Goal: Task Accomplishment & Management: Complete application form

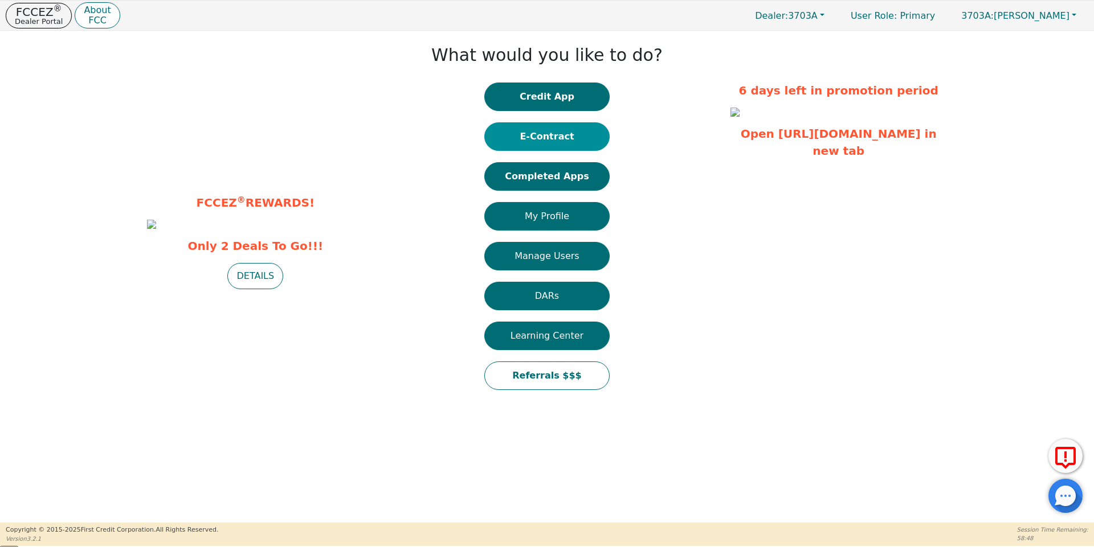
click at [565, 126] on button "E-Contract" at bounding box center [546, 136] width 125 height 28
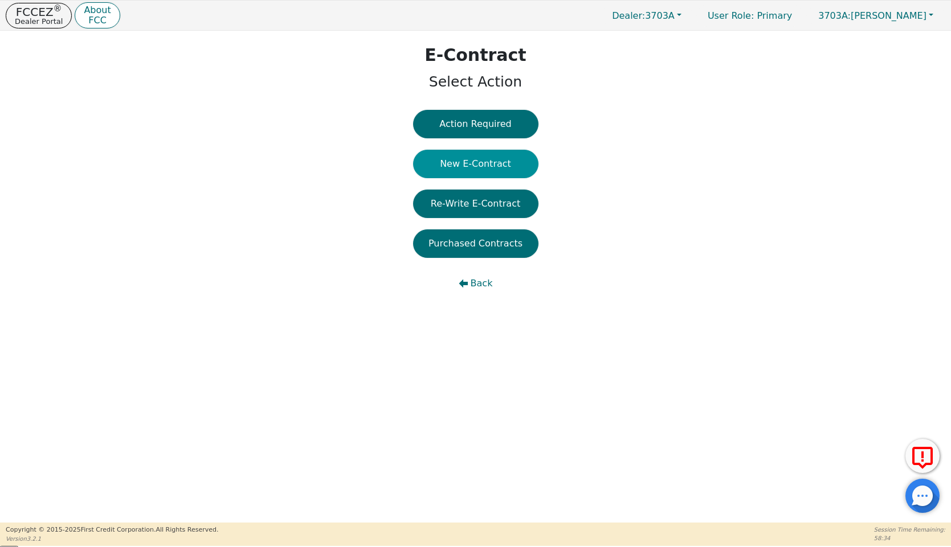
click at [435, 162] on button "New E-Contract" at bounding box center [475, 164] width 125 height 28
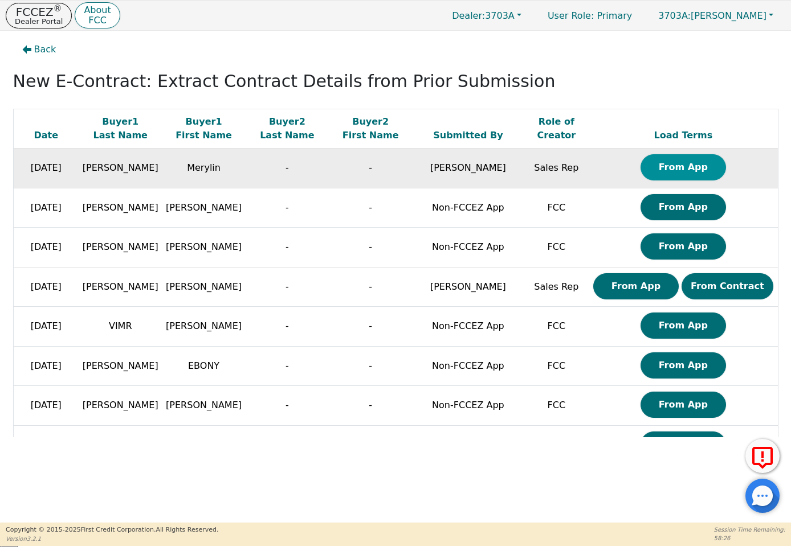
click at [665, 166] on button "From App" at bounding box center [682, 167] width 85 height 26
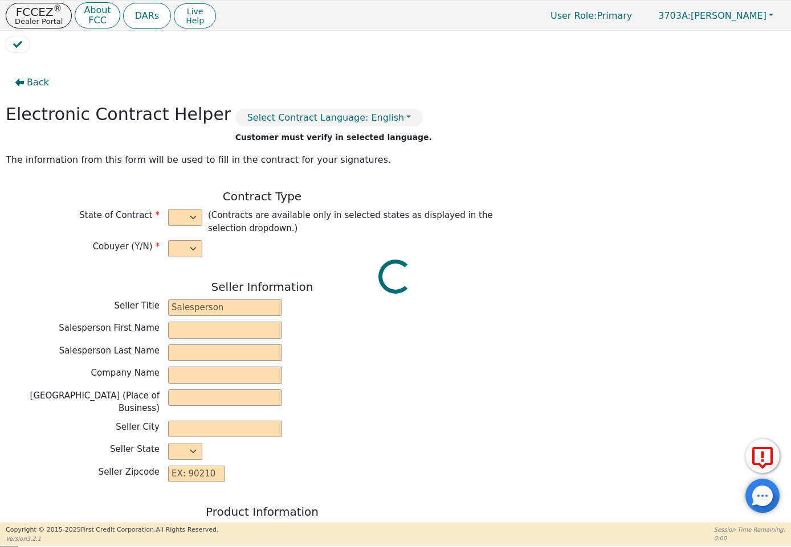
select select "n"
type input "[PERSON_NAME] Factory Distributor"
type input "Zac"
type input "[PERSON_NAME]"
type input "GRAND TRAVERSE MARKETING CO"
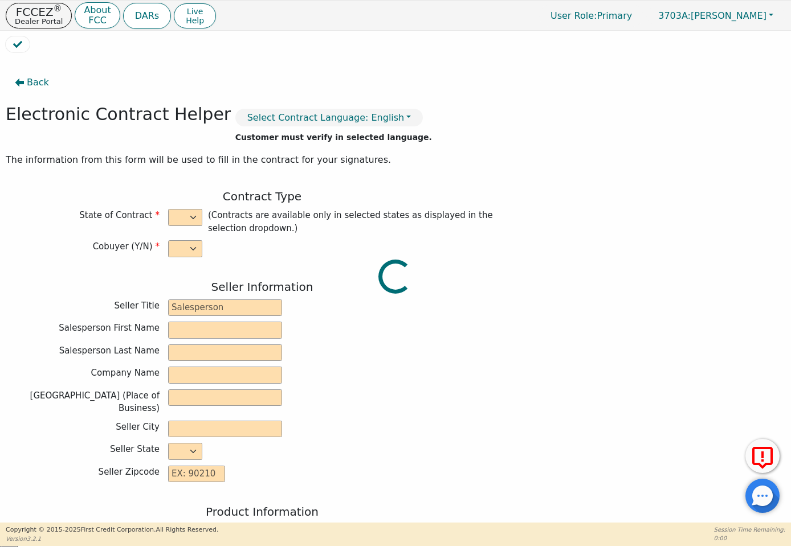
type input "[STREET_ADDRESS][US_STATE]"
type input "LANSING"
select select "MI"
type input "48911"
type input "Merylin"
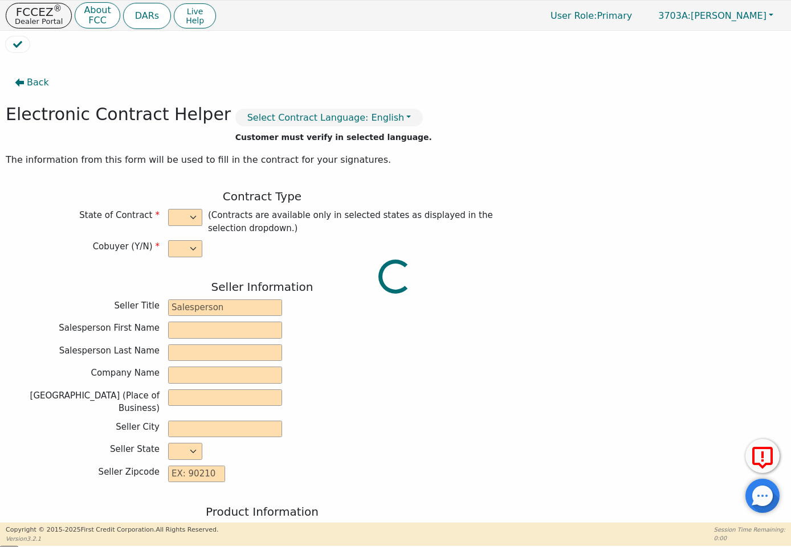
type input "[PERSON_NAME]"
type input "[EMAIL_ADDRESS][DOMAIN_NAME]"
type input "897 east [US_STATE] lot e28"
type input "[GEOGRAPHIC_DATA]"
select select "MI"
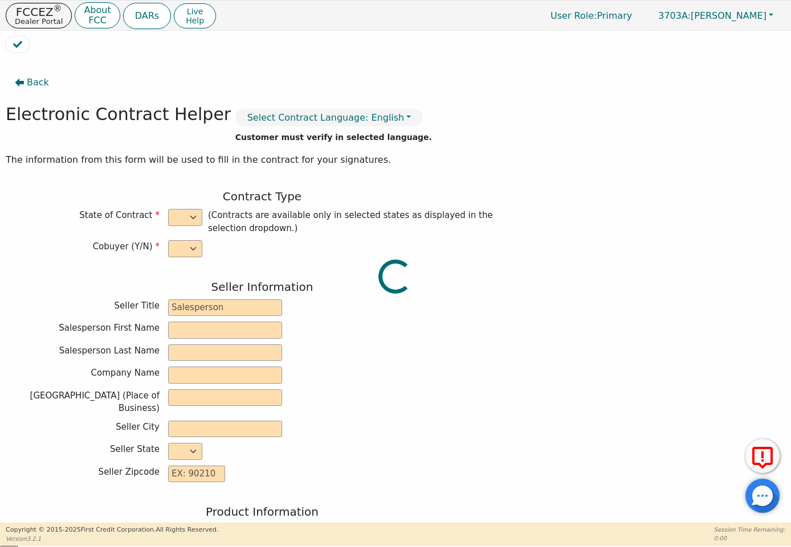
type input "49014"
type input "[DATE]"
type input "22.99"
type input "[DATE]"
type input "20"
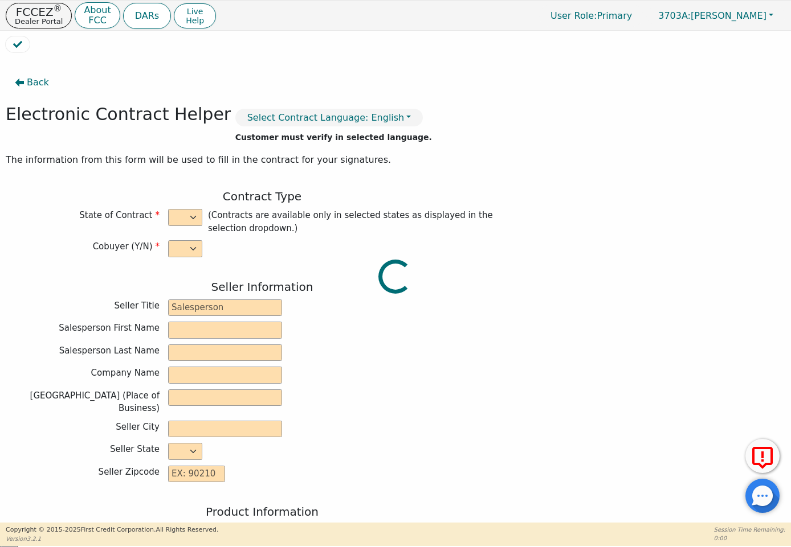
type input "0"
type input "2328.00"
type input "0.00"
type input "2328.00"
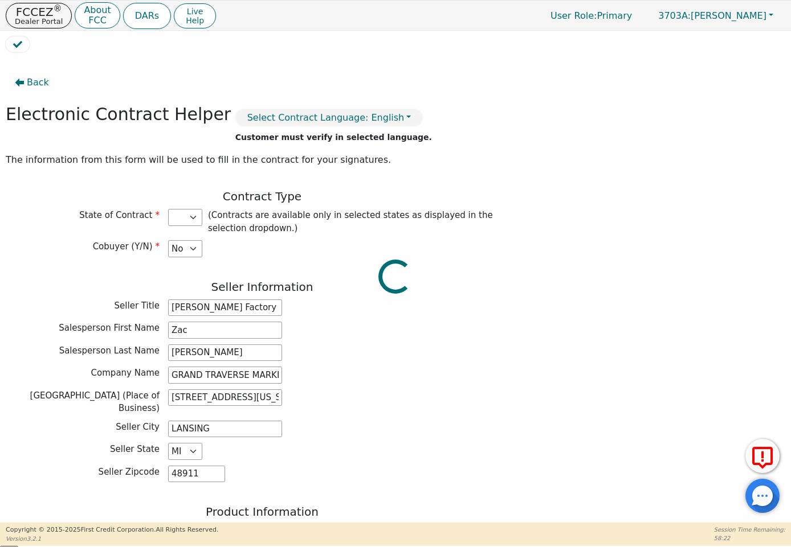
select select
type input "[PERSON_NAME]"
type input "Brown"
select select
checkbox input "true"
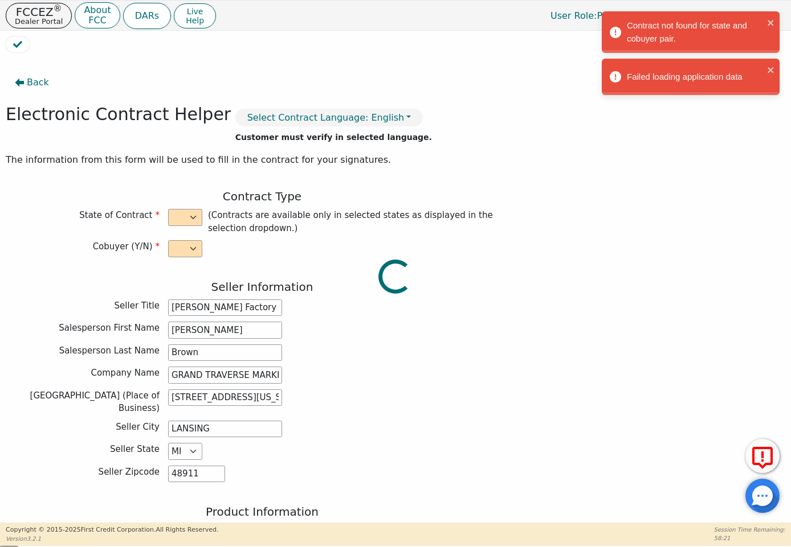
type input "0.00"
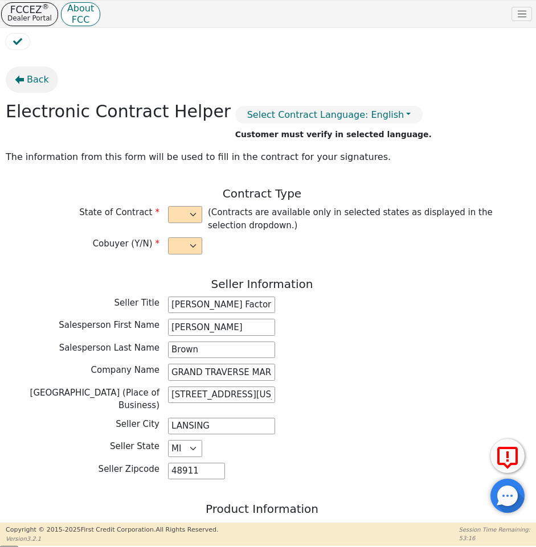
click at [18, 70] on button "Back" at bounding box center [32, 80] width 52 height 26
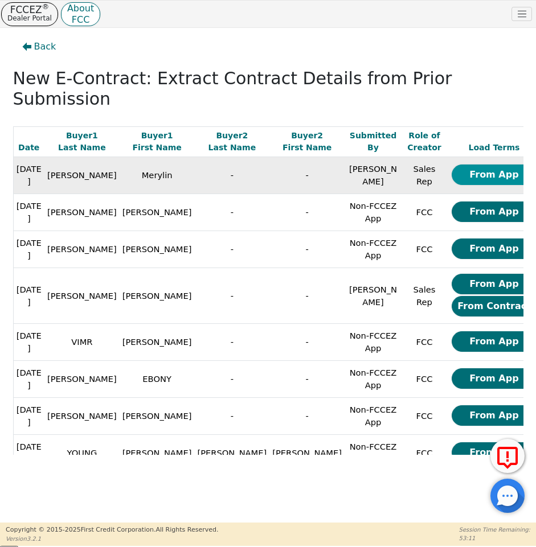
click at [476, 165] on button "From App" at bounding box center [494, 175] width 85 height 21
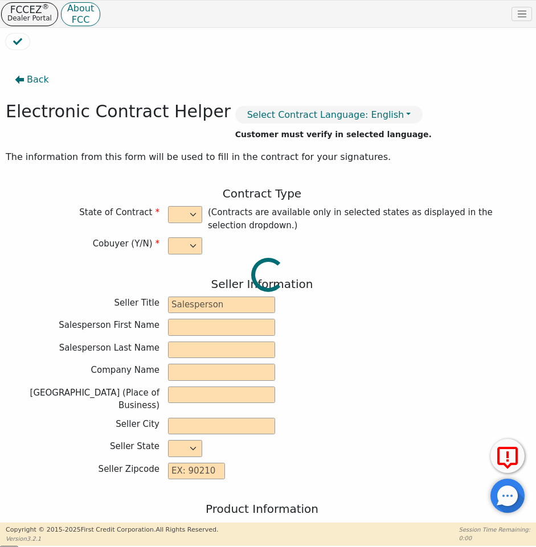
select select "n"
type input "[PERSON_NAME] Factory Distributor"
type input "Zac"
type input "[PERSON_NAME]"
type input "GRAND TRAVERSE MARKETING CO"
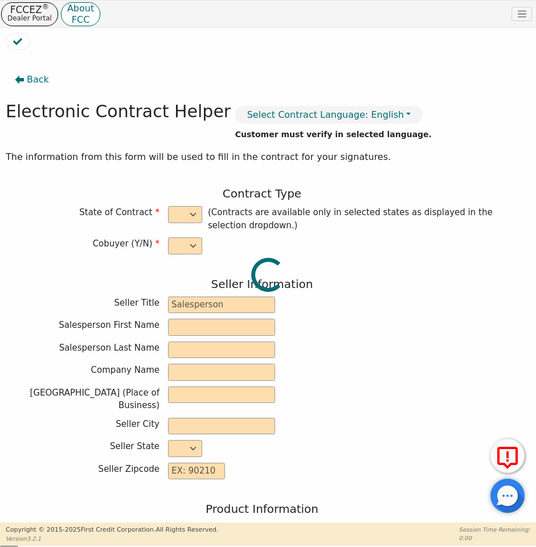
type input "[STREET_ADDRESS][US_STATE]"
type input "LANSING"
select select "MI"
type input "48911"
type input "Merylin"
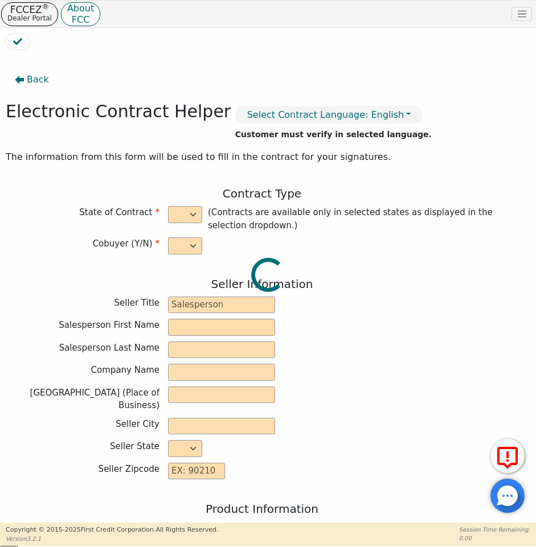
type input "[PERSON_NAME]"
type input "[EMAIL_ADDRESS][DOMAIN_NAME]"
type input "897 east [US_STATE] lot e28"
type input "[GEOGRAPHIC_DATA]"
select select "MI"
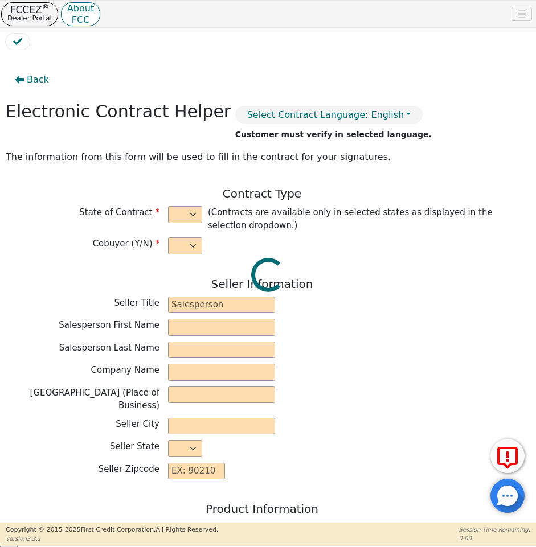
type input "49014"
type input "[DATE]"
type input "22.99"
type input "[DATE]"
type input "20"
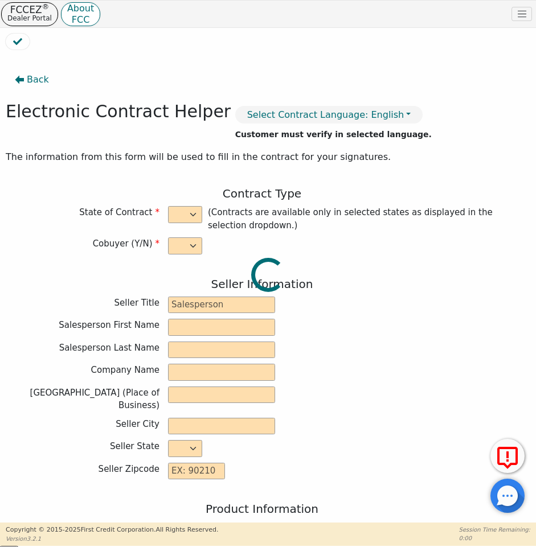
type input "0"
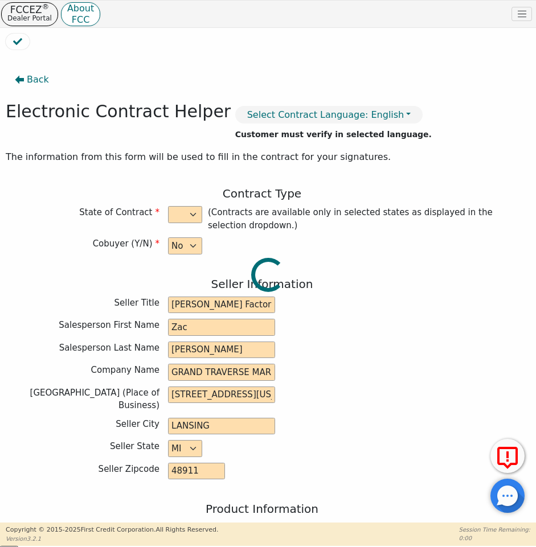
type input "2328.00"
type input "0.00"
type input "2328.00"
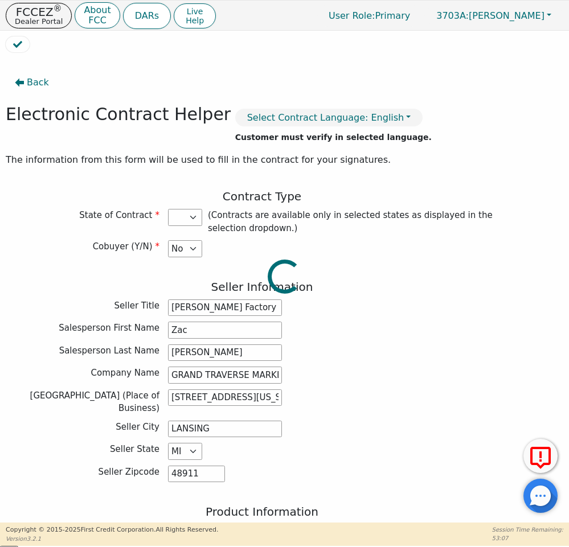
select select
type input "[PERSON_NAME]"
type input "Brown"
select select
checkbox input "true"
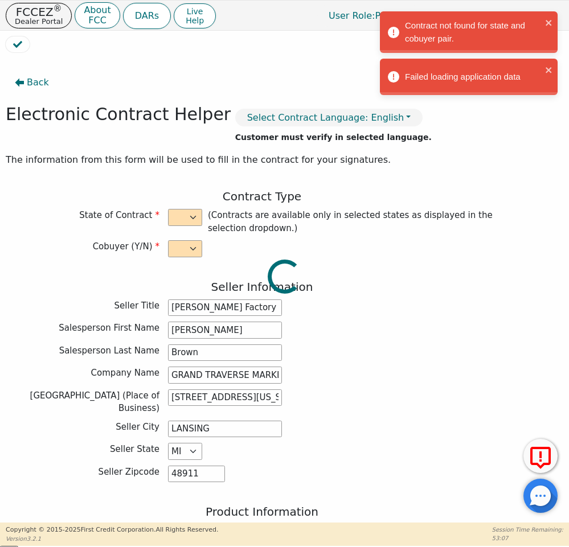
type input "0.00"
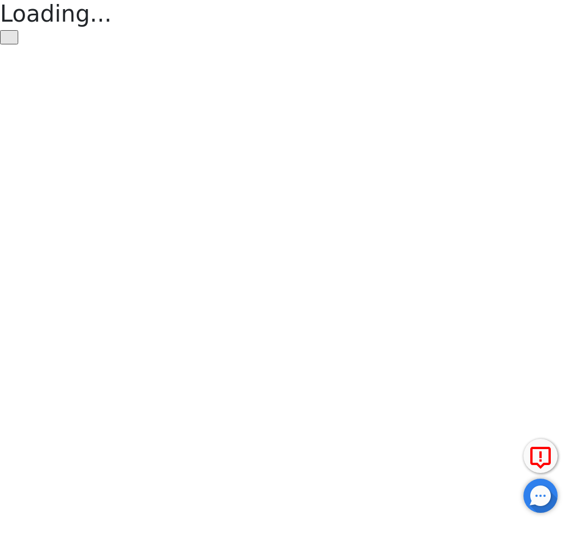
select select "n"
select select "MI"
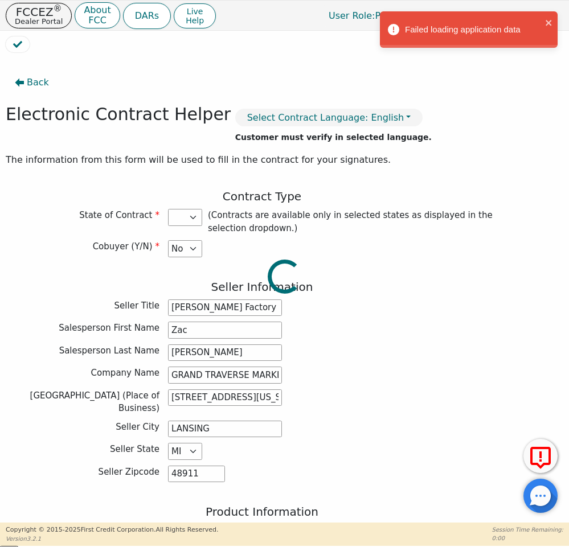
select select
type input "[PERSON_NAME]"
type input "Brown"
select select
checkbox input "true"
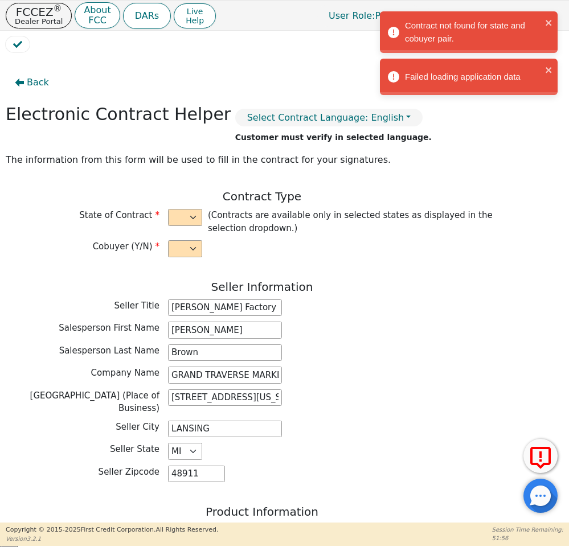
type input "0.00"
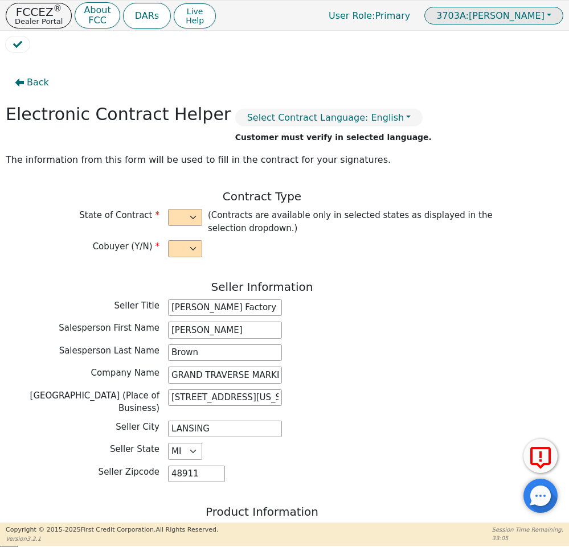
click at [542, 18] on span "3703A: Marco Brown" at bounding box center [490, 15] width 108 height 11
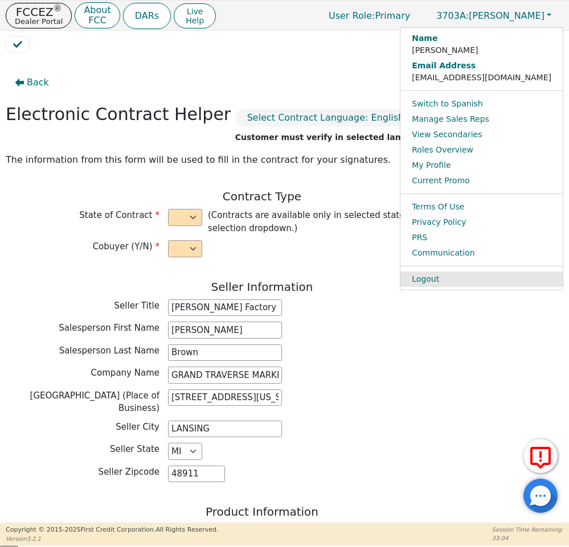
click at [469, 283] on link "Logout" at bounding box center [481, 279] width 162 height 15
